Goal: Transaction & Acquisition: Purchase product/service

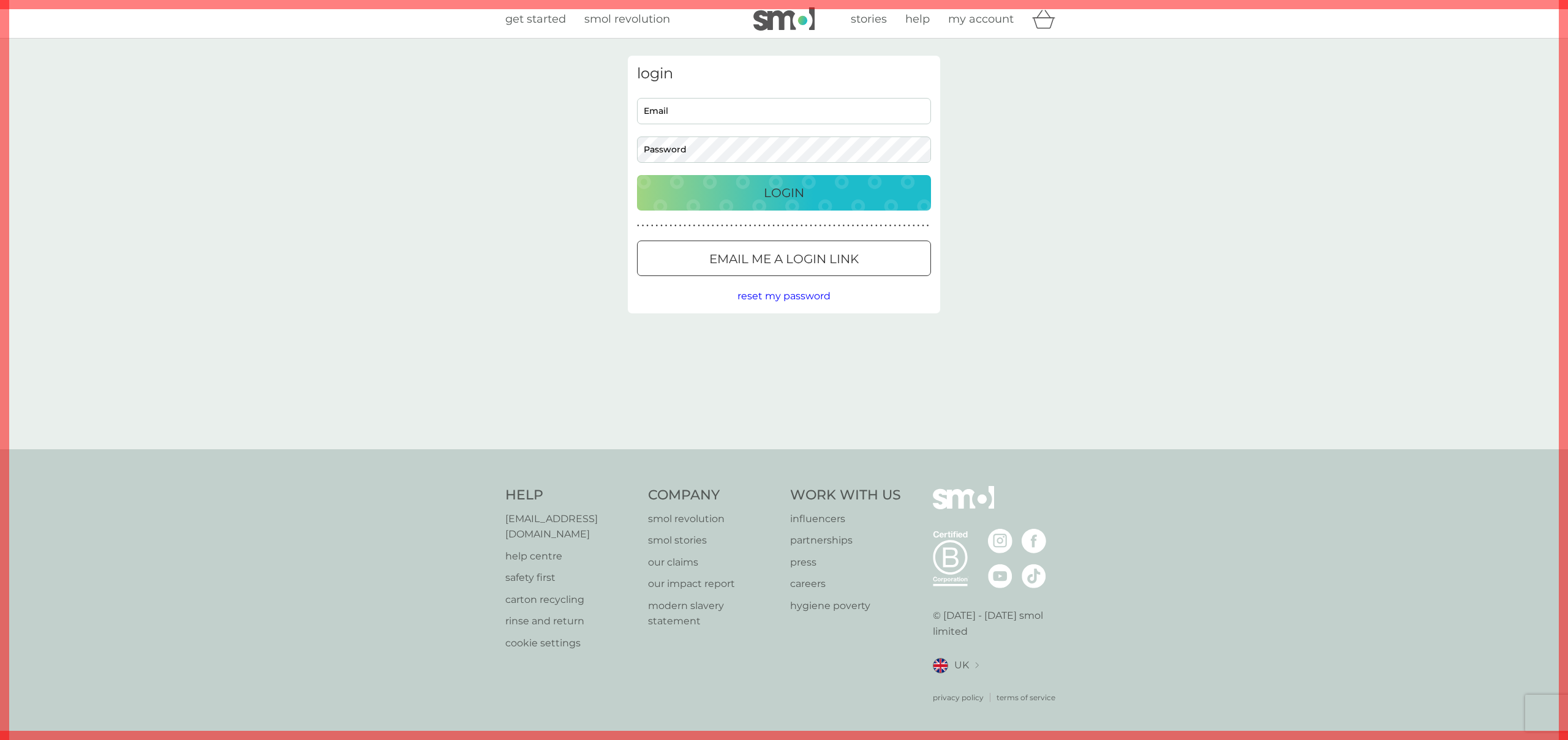
type input "ollie@smolproducts.com"
click at [819, 193] on div "Login" at bounding box center [784, 192] width 269 height 19
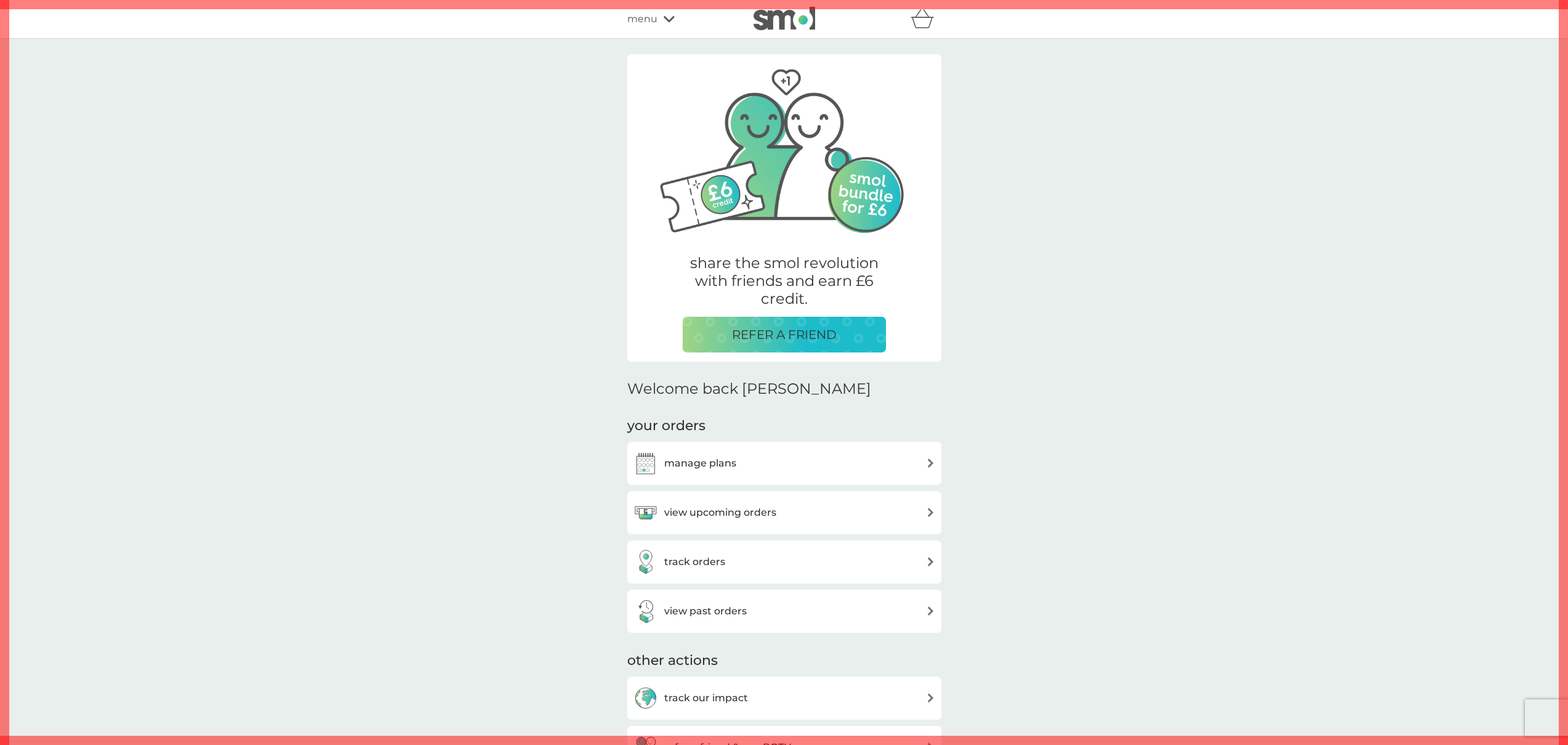
click at [638, 20] on span "menu" at bounding box center [642, 19] width 30 height 16
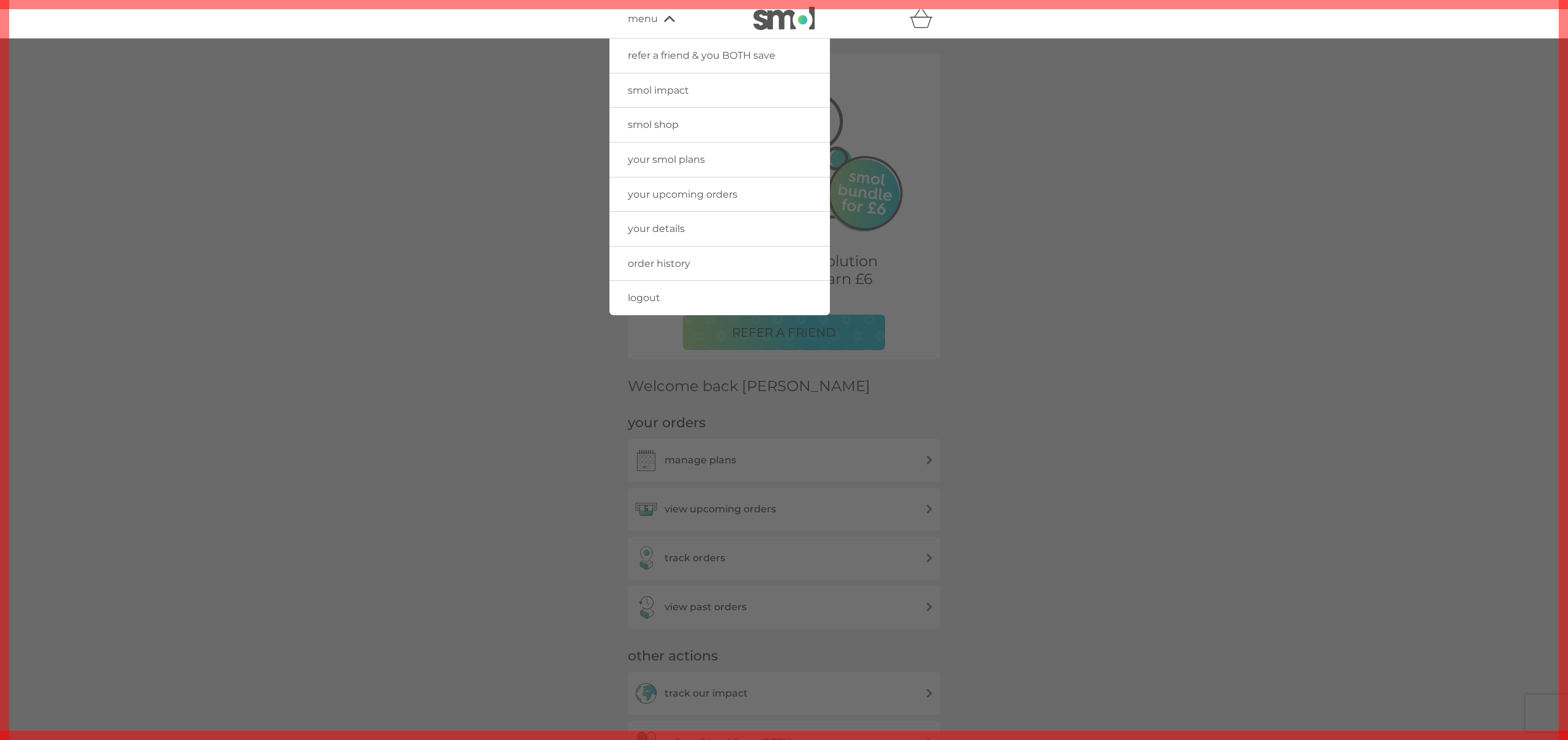
click at [657, 123] on span "smol shop" at bounding box center [653, 124] width 51 height 11
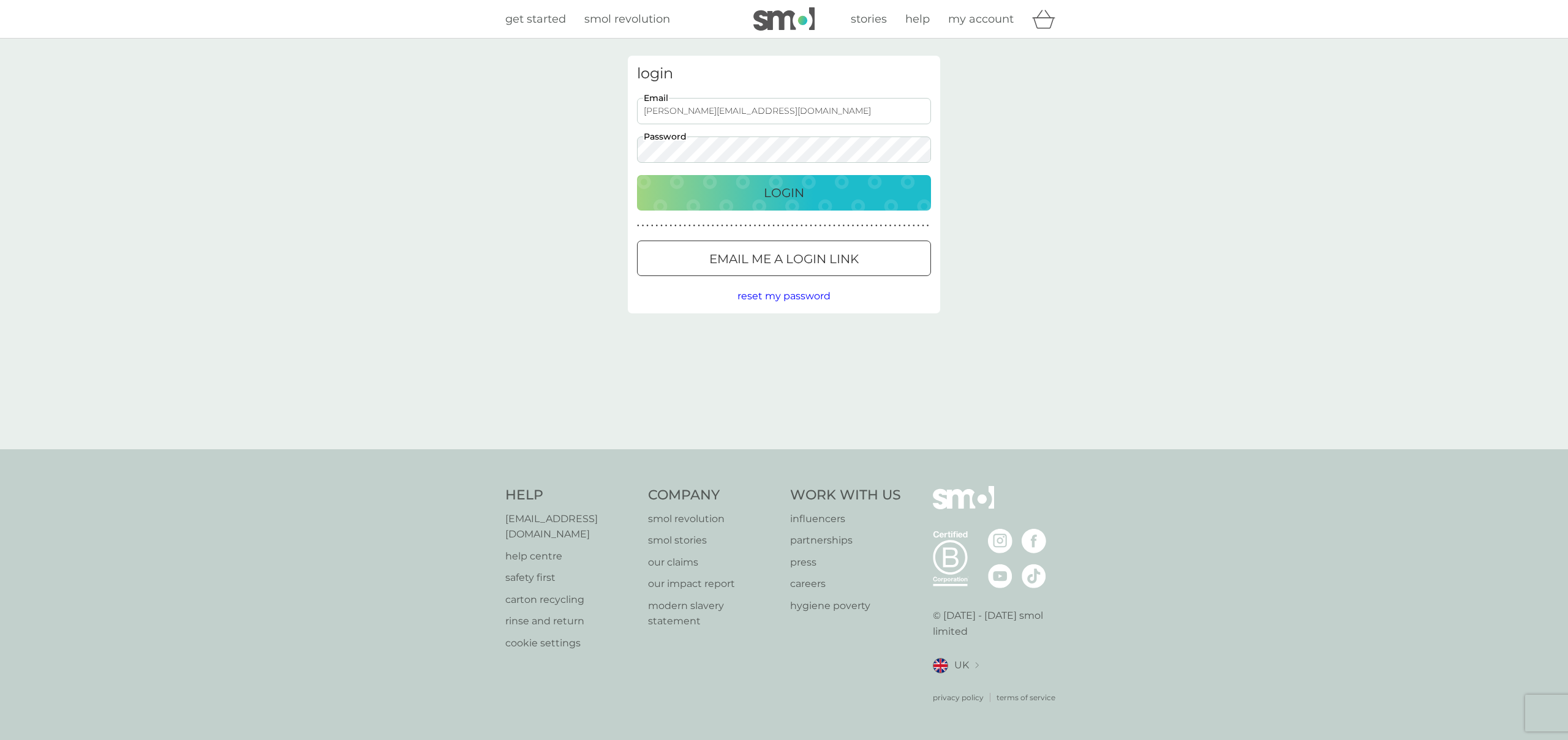
drag, startPoint x: 756, startPoint y: 112, endPoint x: 795, endPoint y: 120, distance: 39.8
click at [760, 112] on input "ollie@smolproducts.com" at bounding box center [784, 111] width 294 height 27
drag, startPoint x: 784, startPoint y: 119, endPoint x: 570, endPoint y: 100, distance: 214.8
click at [569, 100] on div "login ollie@smolproducts.com Email Password Login ● ● ● ● ● ● ● ● ● ● ● ● ● ● ●…" at bounding box center [784, 244] width 1568 height 411
paste input "devisree+1r"
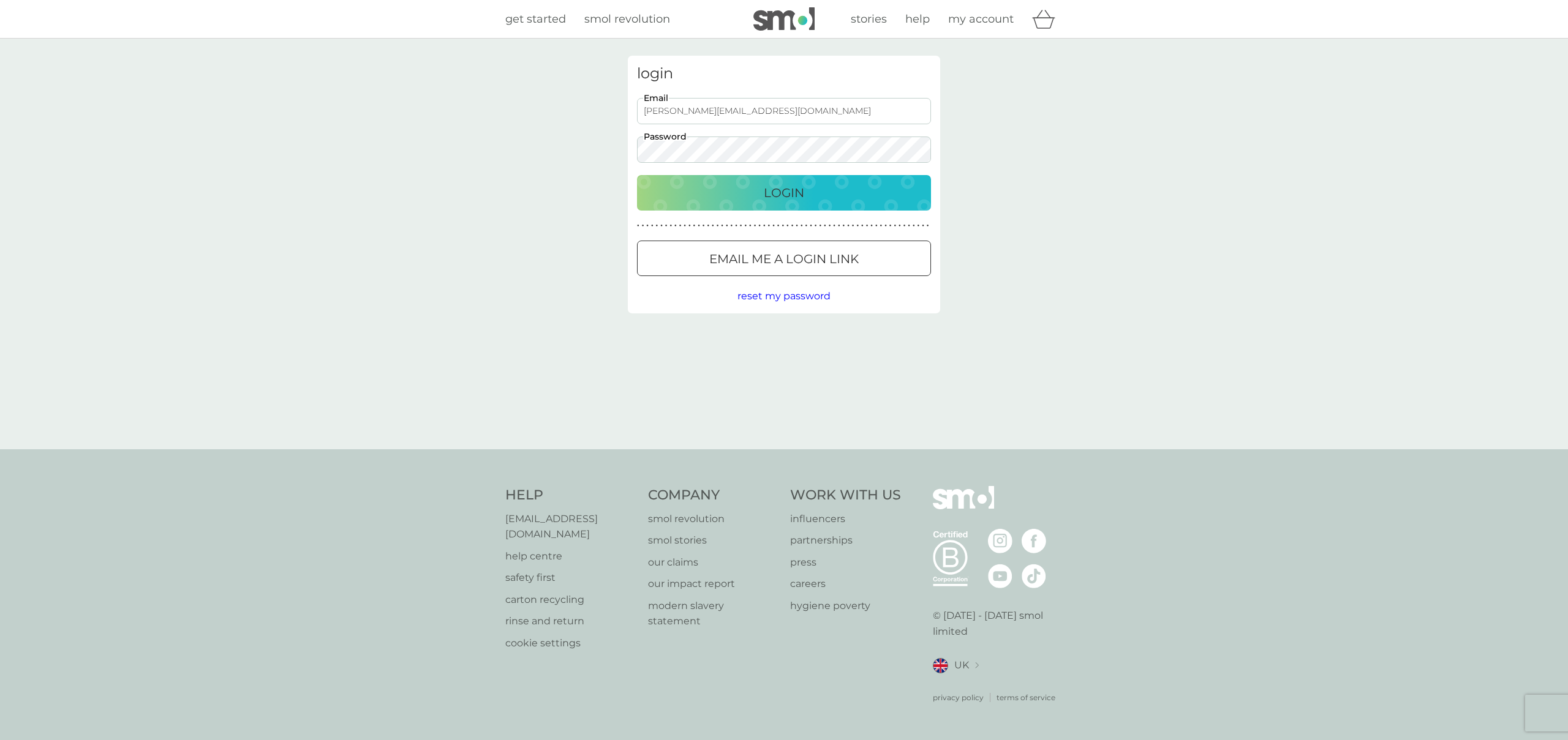
type input "devisree+1re@smolproducts.com"
click at [593, 134] on div "login devisree+1re@smolproducts.com Email Password Login ● ● ● ● ● ● ● ● ● ● ● …" at bounding box center [784, 244] width 1568 height 411
click at [751, 184] on div "Login" at bounding box center [784, 192] width 269 height 19
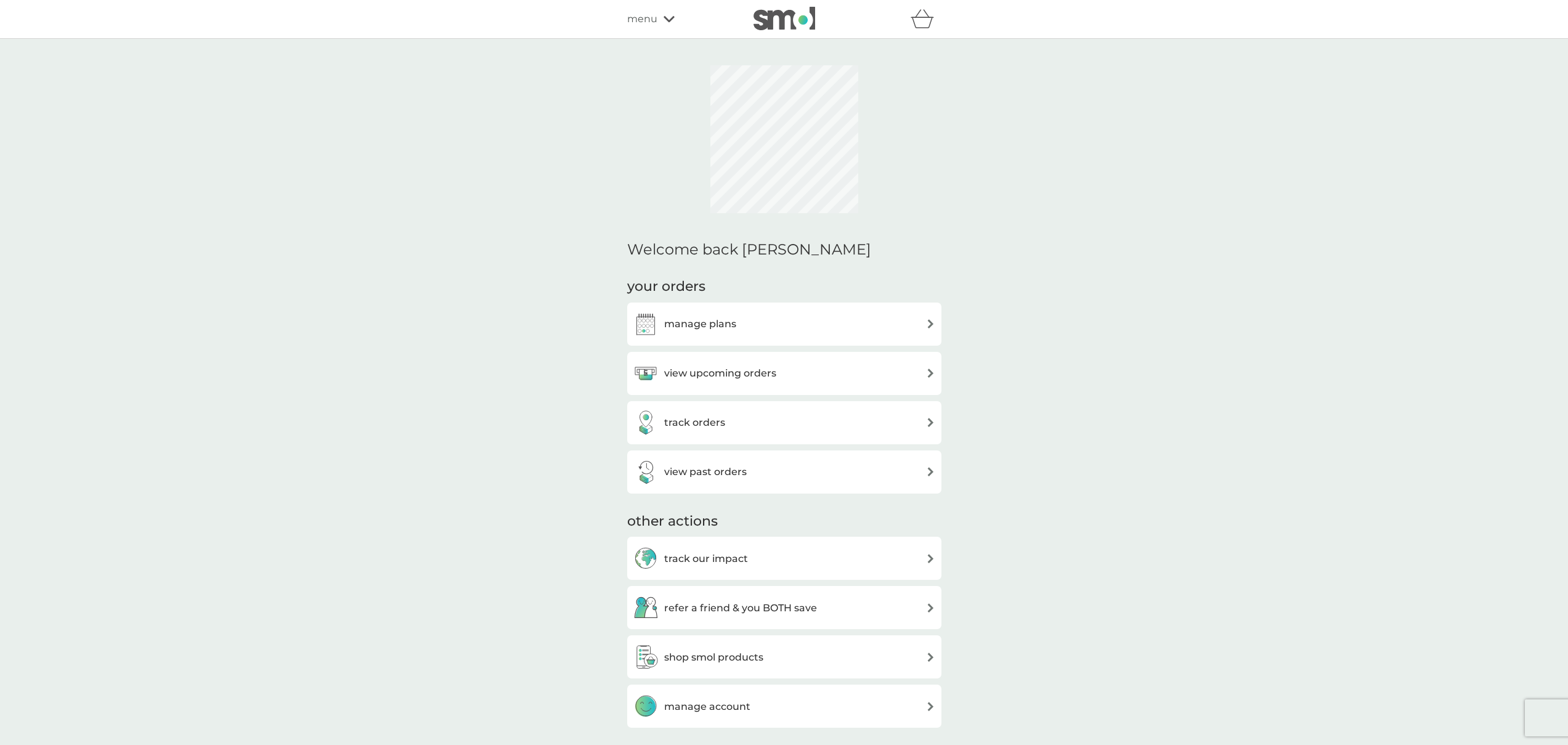
click at [654, 25] on span "menu" at bounding box center [642, 19] width 30 height 16
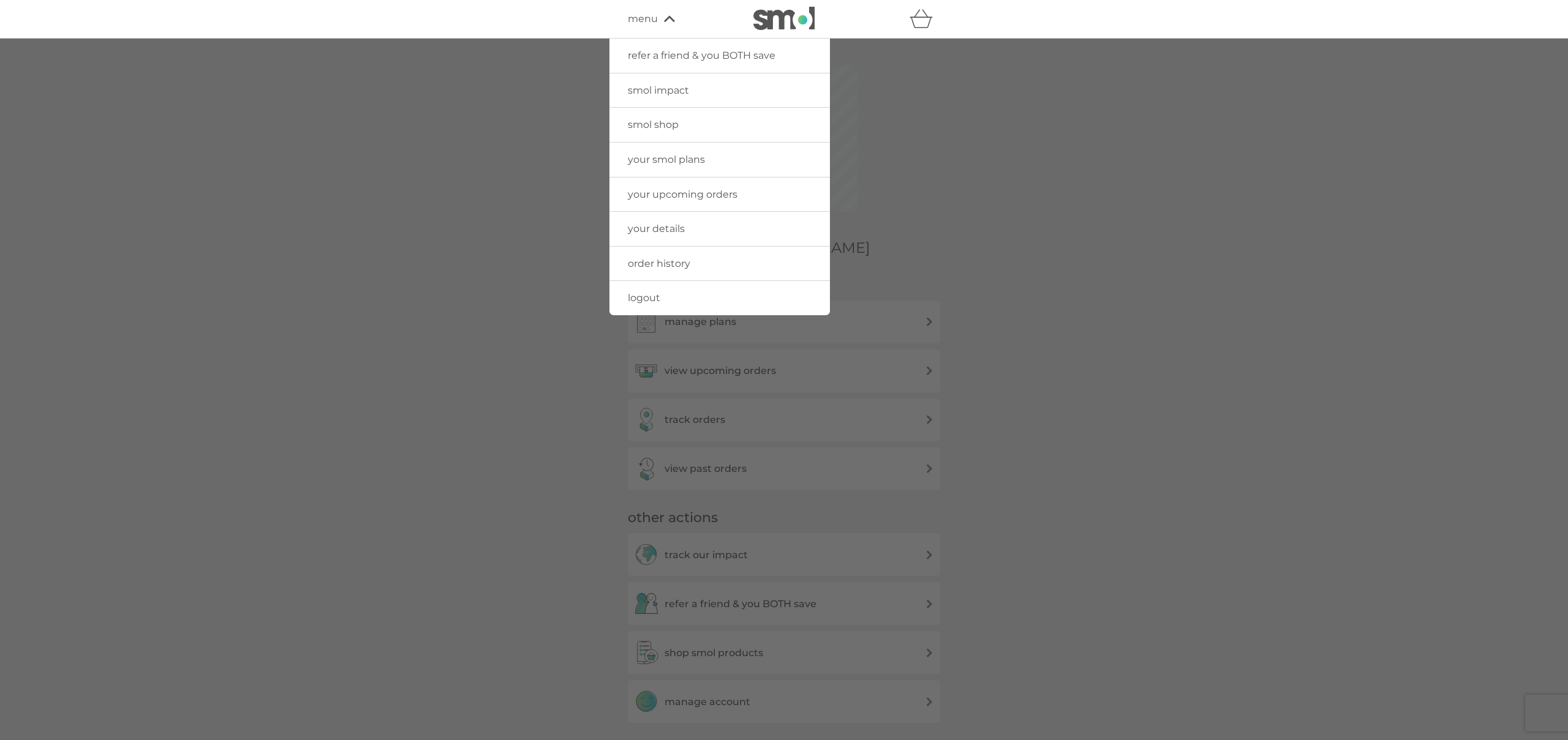
click at [478, 120] on div at bounding box center [784, 408] width 1568 height 740
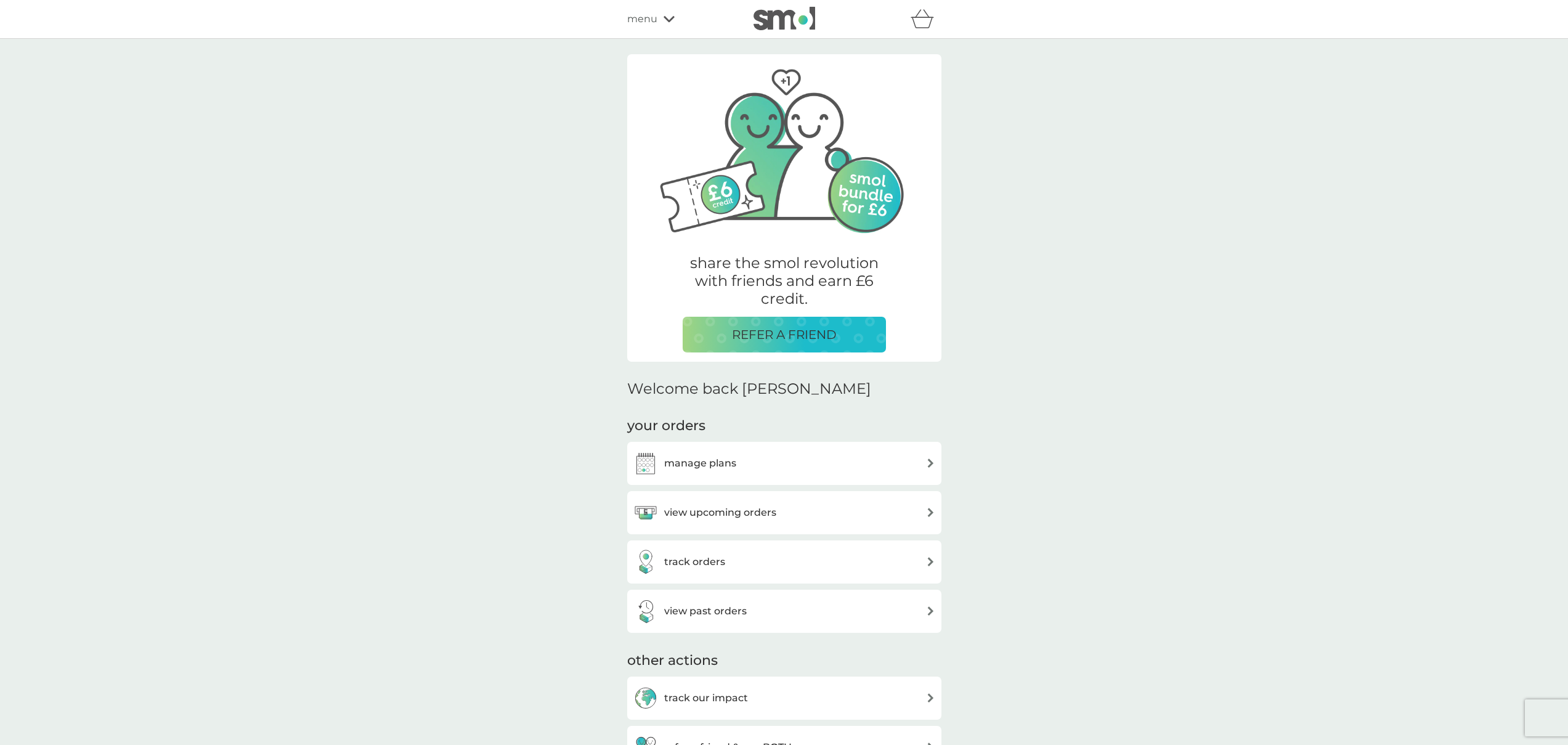
click at [650, 27] on div "refer a friend & you BOTH save smol impact smol shop your smol plans your upcom…" at bounding box center [784, 19] width 315 height 25
click at [648, 19] on span "menu" at bounding box center [642, 19] width 30 height 16
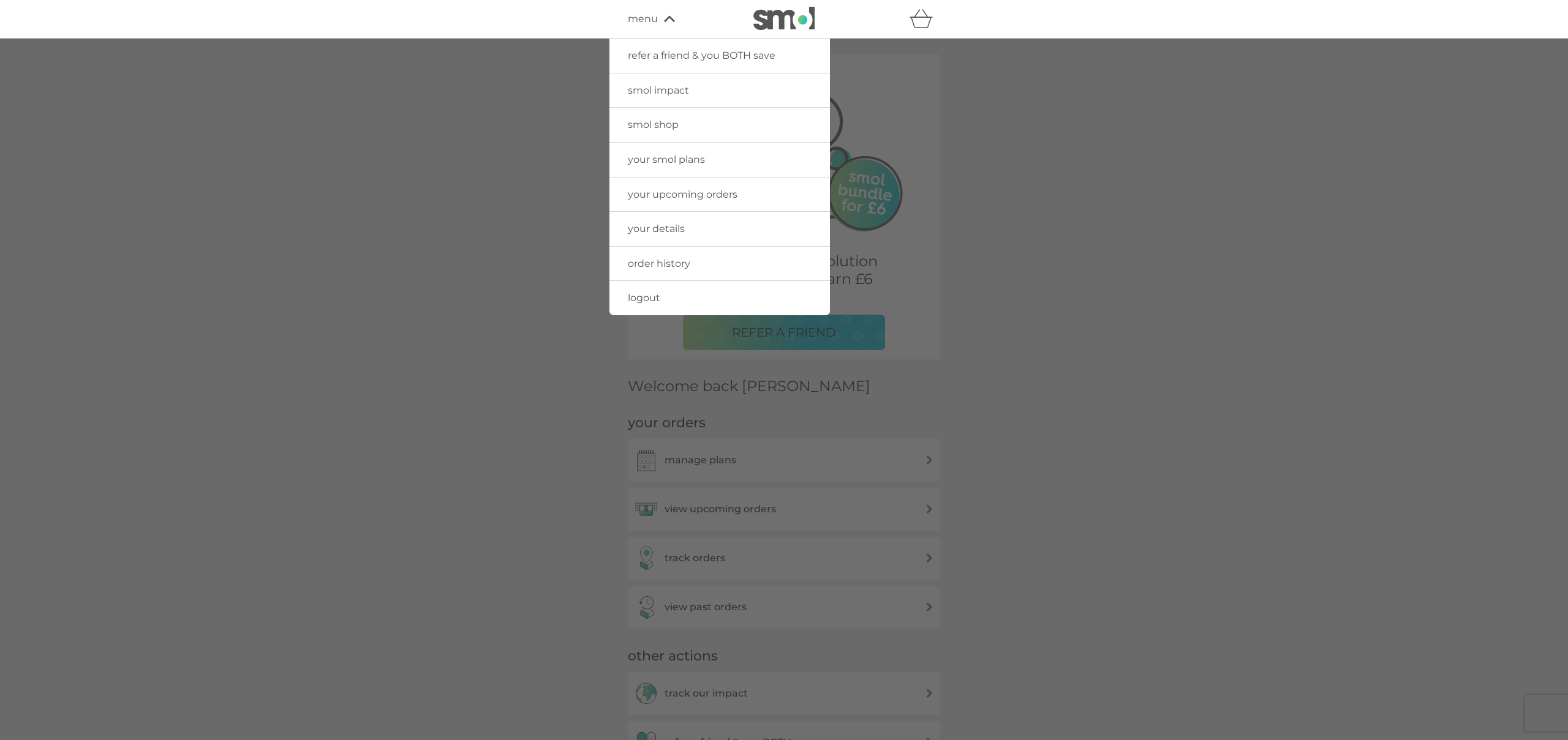
click at [640, 127] on span "smol shop" at bounding box center [653, 124] width 51 height 11
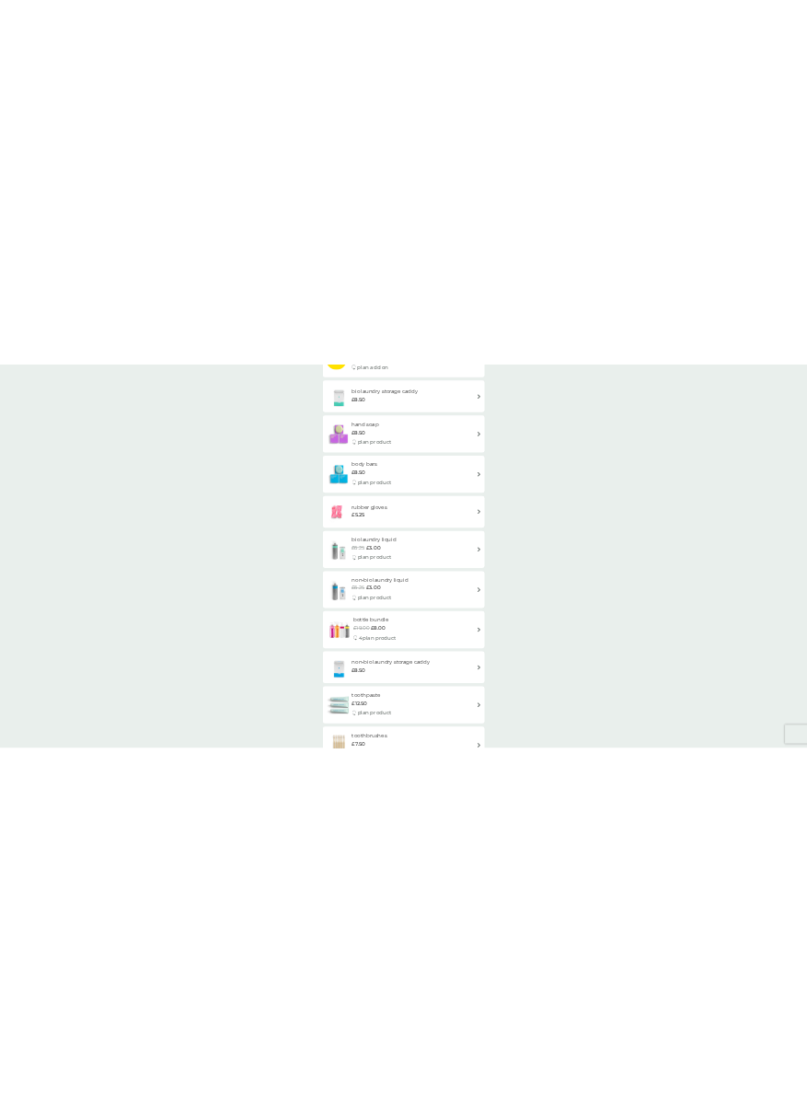
scroll to position [629, 0]
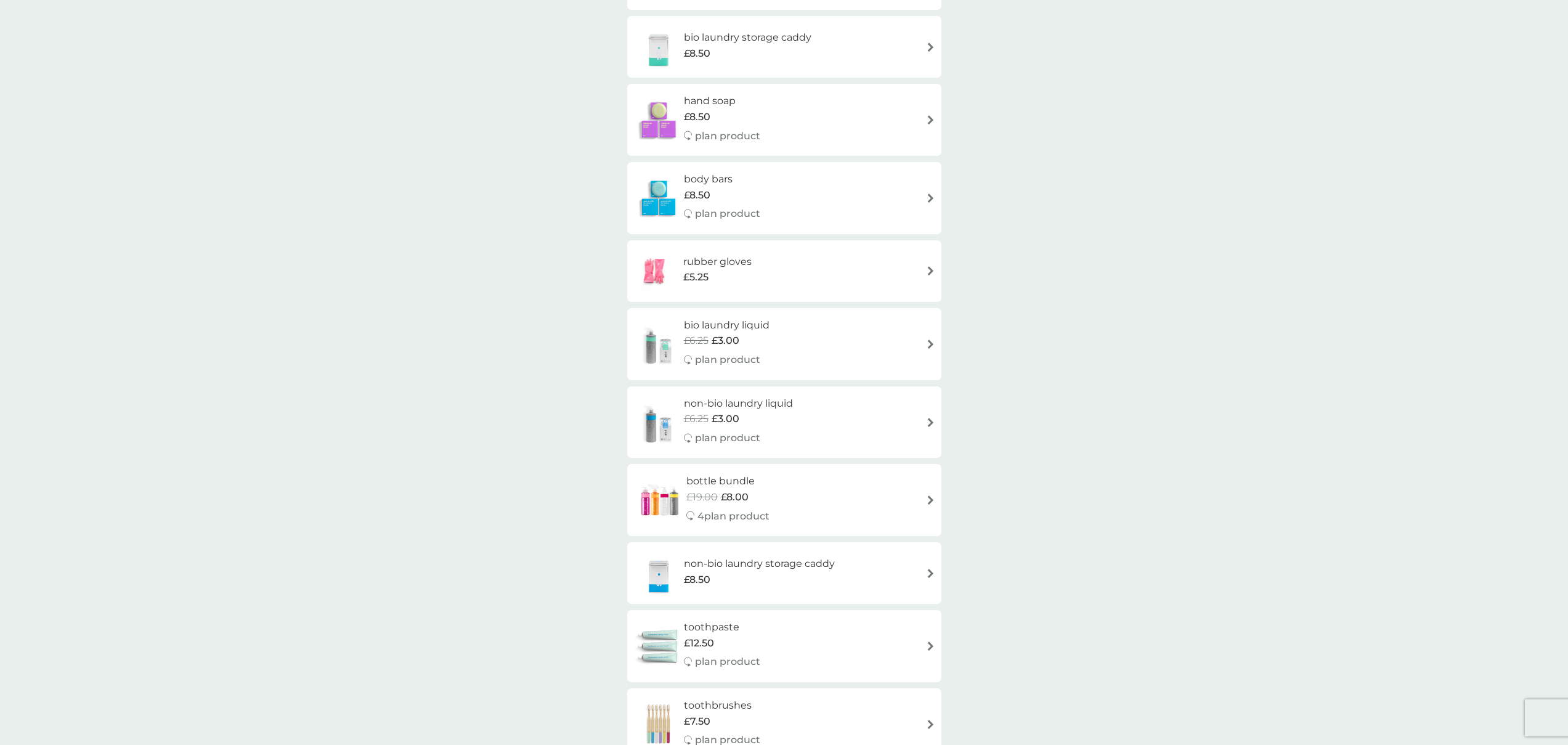
click at [462, 157] on div "smol shop all products Accessories Bundles Cleaning Dishwash Laundry Personal C…" at bounding box center [784, 748] width 1568 height 2261
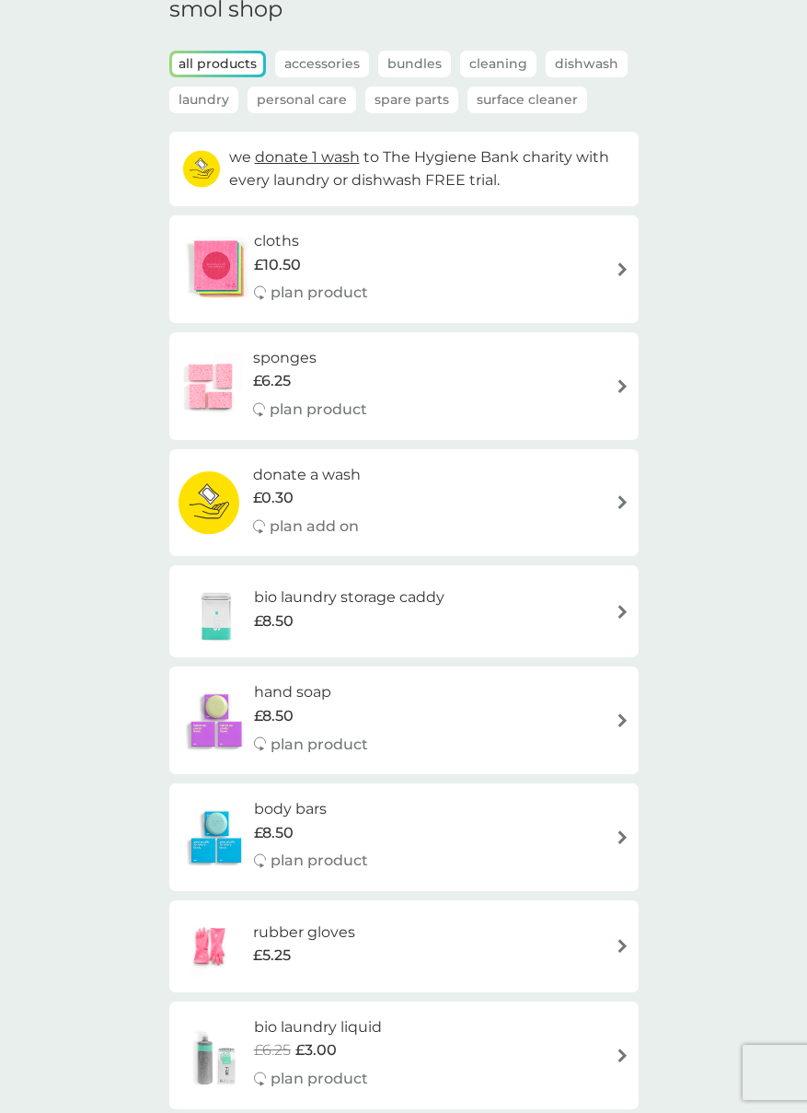
scroll to position [0, 0]
